Goal: Task Accomplishment & Management: Manage account settings

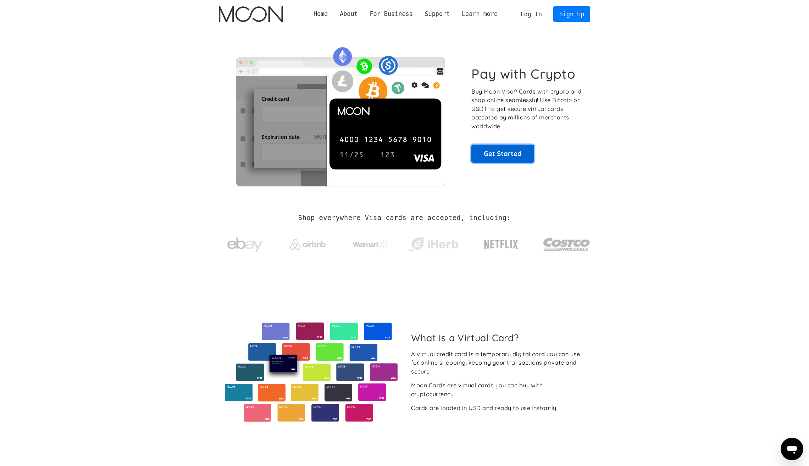
click at [493, 157] on link "Get Started" at bounding box center [502, 154] width 63 height 18
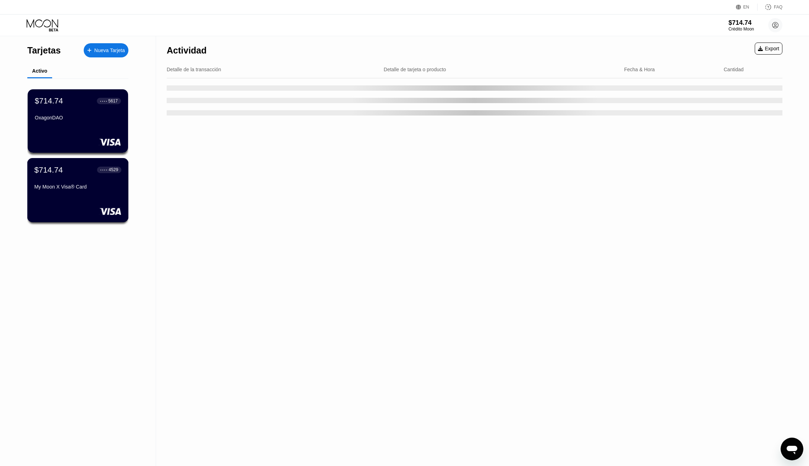
click at [70, 180] on div "$714.74 ● ● ● ● 4529 My Moon X Visa® Card" at bounding box center [77, 178] width 87 height 27
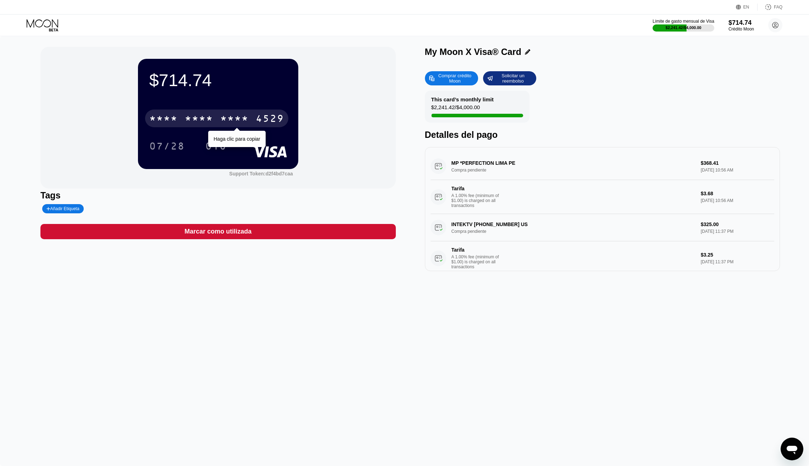
click at [226, 116] on div "* * * *" at bounding box center [234, 119] width 28 height 11
